Goal: Information Seeking & Learning: Learn about a topic

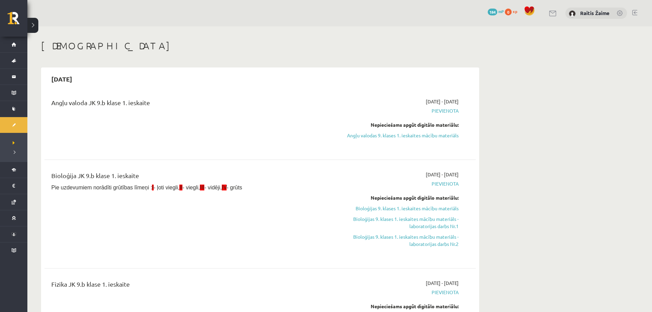
click at [457, 112] on span "Pievienota" at bounding box center [393, 110] width 129 height 7
click at [448, 111] on span "Pievienota" at bounding box center [393, 110] width 129 height 7
click at [302, 159] on div "Angļu valoda JK 9.b klase 1. ieskaite 2025-09-18 - 2025-09-21 Pievienota Nepiec…" at bounding box center [259, 254] width 431 height 327
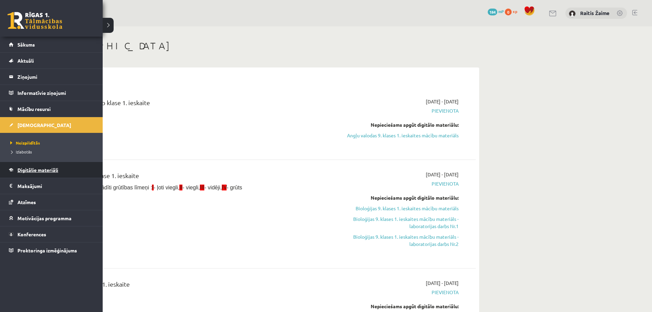
click at [38, 165] on link "Digitālie materiāli" at bounding box center [51, 170] width 85 height 16
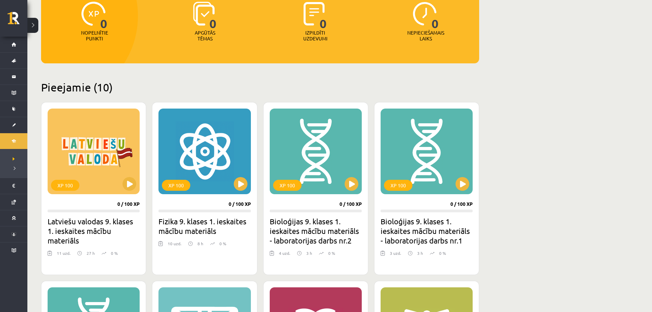
scroll to position [84, 0]
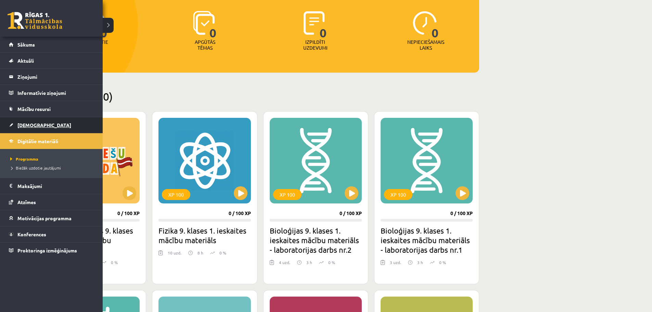
click at [29, 125] on span "[DEMOGRAPHIC_DATA]" at bounding box center [44, 125] width 54 height 6
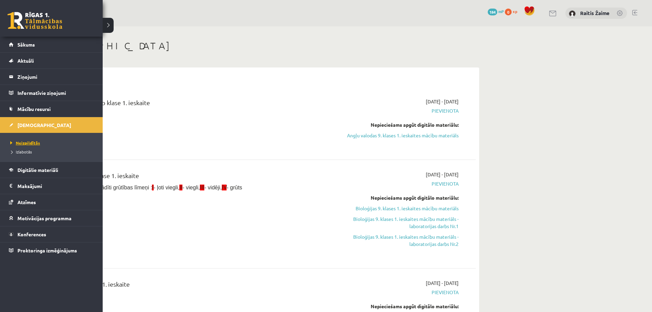
click at [19, 143] on span "Neizpildītās" at bounding box center [24, 142] width 31 height 5
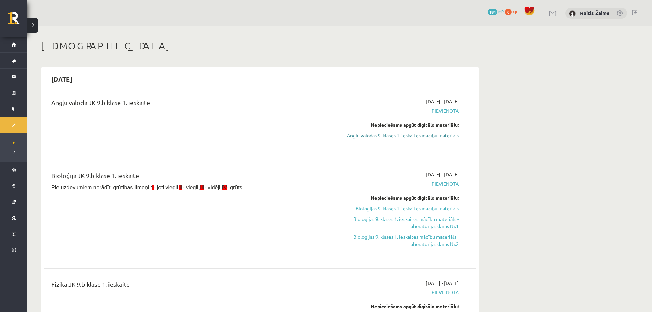
click at [417, 138] on link "Angļu valodas 9. klases 1. ieskaites mācību materiāls" at bounding box center [393, 135] width 129 height 7
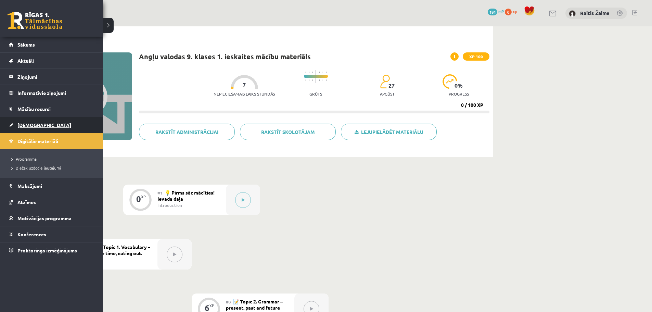
click at [28, 123] on span "[DEMOGRAPHIC_DATA]" at bounding box center [44, 125] width 54 height 6
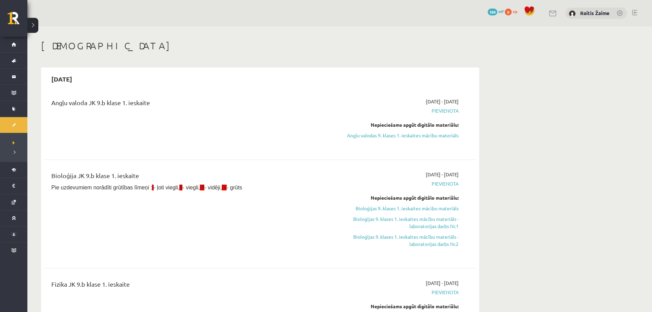
click at [446, 107] on div "2025-09-18 - 2025-09-21 Pievienota Nepieciešams apgūt digitālo materiālu: Angļu…" at bounding box center [393, 123] width 139 height 51
click at [443, 112] on span "Pievienota" at bounding box center [393, 110] width 129 height 7
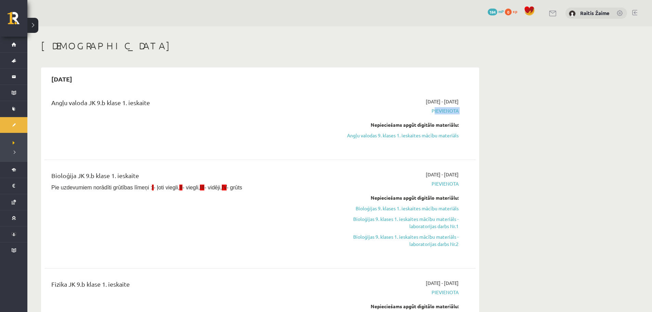
click at [443, 112] on span "Pievienota" at bounding box center [393, 110] width 129 height 7
click at [442, 115] on div "2025-09-18 - 2025-09-21 Pievienota Nepieciešams apgūt digitālo materiālu: Angļu…" at bounding box center [393, 123] width 139 height 51
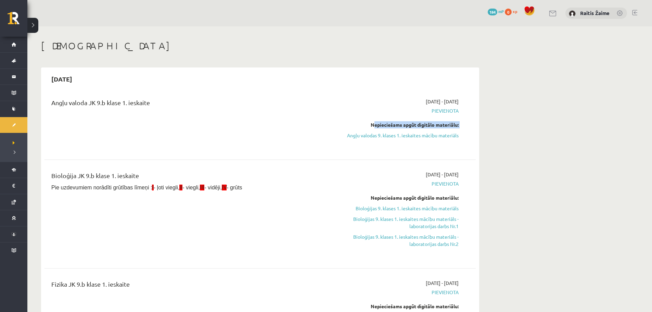
click at [441, 116] on div "2025-09-18 - 2025-09-21 Pievienota Nepieciešams apgūt digitālo materiālu: Angļu…" at bounding box center [393, 123] width 139 height 51
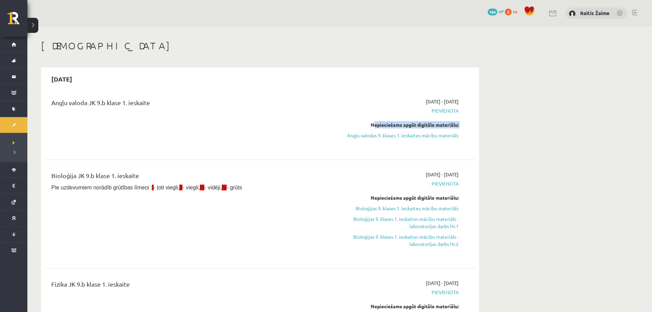
click at [440, 117] on div "2025-09-18 - 2025-09-21 Pievienota Nepieciešams apgūt digitālo materiālu: Angļu…" at bounding box center [393, 123] width 139 height 51
click at [440, 119] on div "2025-09-18 - 2025-09-21 Pievienota Nepieciešams apgūt digitālo materiālu: Angļu…" at bounding box center [393, 123] width 139 height 51
click at [439, 119] on div "2025-09-18 - 2025-09-21 Pievienota Nepieciešams apgūt digitālo materiālu: Angļu…" at bounding box center [393, 123] width 139 height 51
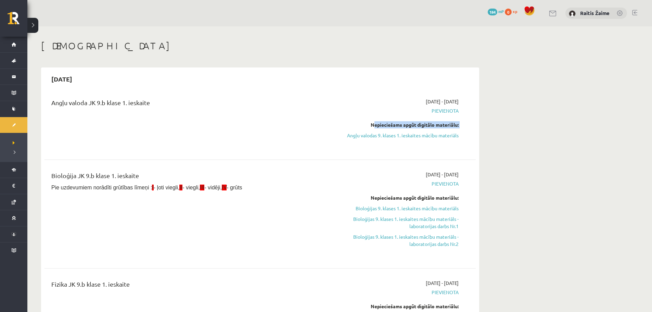
click at [439, 120] on div "2025-09-18 - 2025-09-21 Pievienota Nepieciešams apgūt digitālo materiālu: Angļu…" at bounding box center [393, 123] width 139 height 51
click at [438, 122] on div "Nepieciešams apgūt digitālo materiālu:" at bounding box center [393, 124] width 129 height 7
drag, startPoint x: 438, startPoint y: 122, endPoint x: 437, endPoint y: 126, distance: 4.0
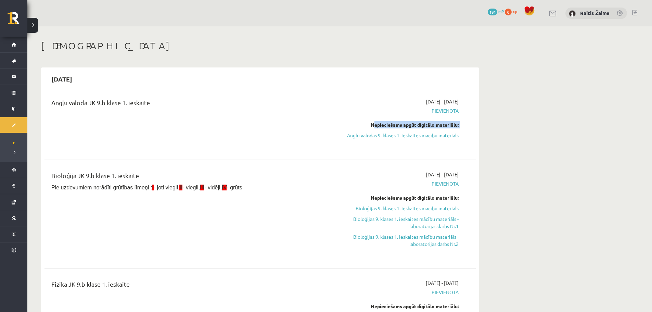
click at [437, 126] on div "Nepieciešams apgūt digitālo materiālu:" at bounding box center [393, 124] width 129 height 7
click at [231, 152] on div "Angļu valoda JK 9.b klase 1. ieskaite 2025-09-18 - 2025-09-21 Pievienota Nepiec…" at bounding box center [259, 123] width 431 height 64
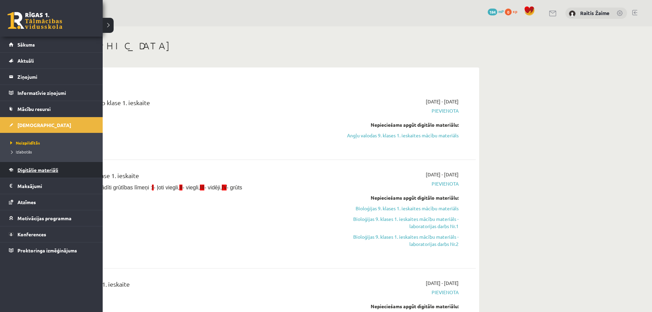
click at [24, 166] on link "Digitālie materiāli" at bounding box center [51, 170] width 85 height 16
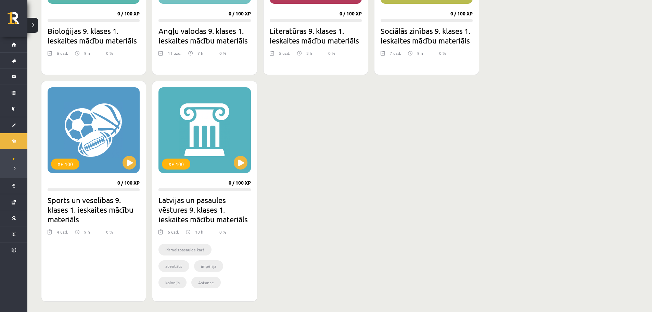
scroll to position [277, 0]
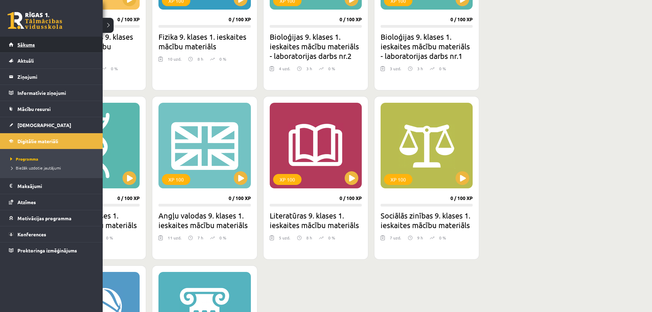
click at [22, 41] on link "Sākums" at bounding box center [51, 45] width 85 height 16
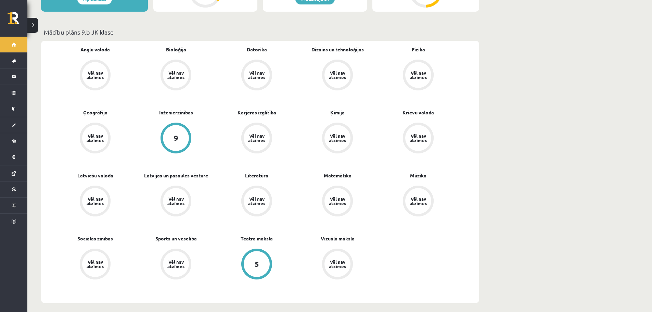
scroll to position [187, 0]
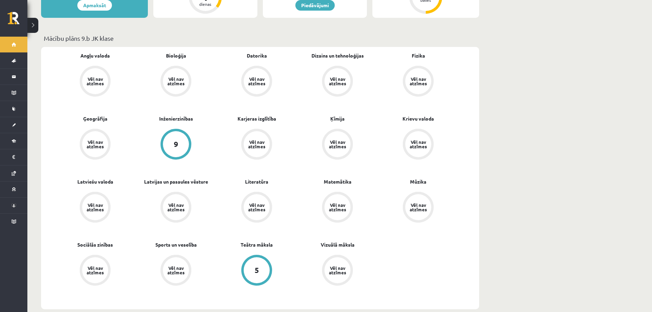
click at [99, 77] on div "Vēl nav atzīmes" at bounding box center [95, 81] width 19 height 9
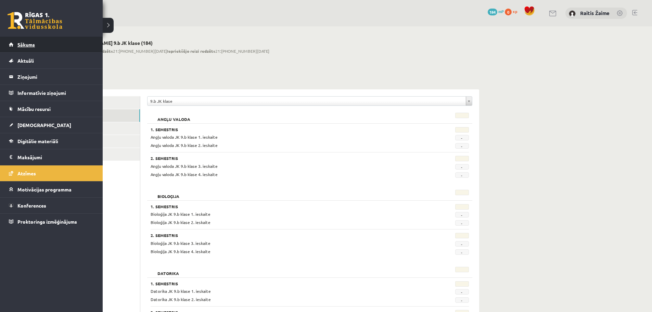
click at [26, 42] on span "Sākums" at bounding box center [25, 44] width 17 height 6
